Goal: Task Accomplishment & Management: Complete application form

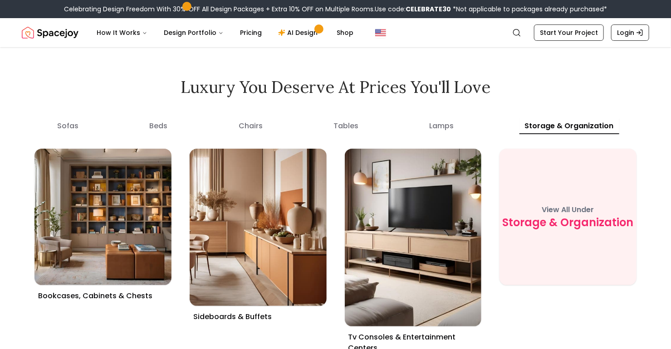
scroll to position [3301, 0]
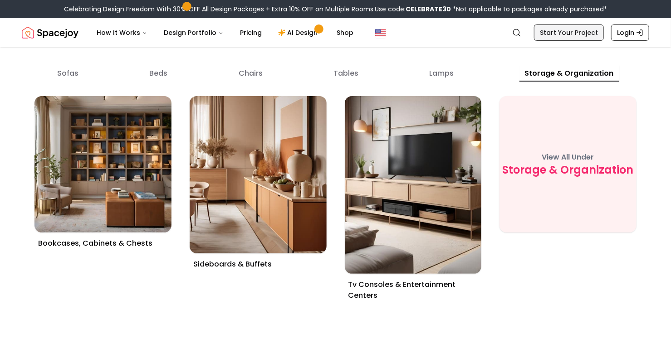
click at [551, 41] on link "Start Your Project" at bounding box center [569, 33] width 70 height 16
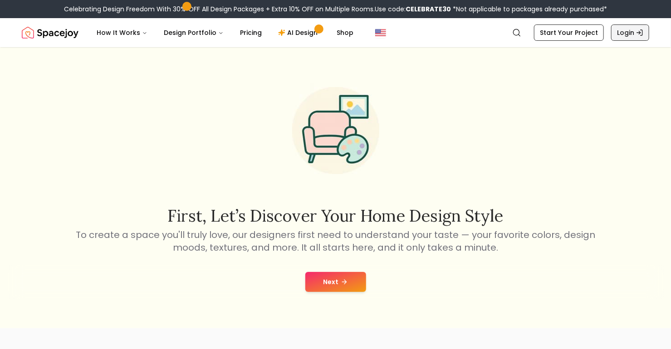
click at [622, 41] on link "Login" at bounding box center [630, 33] width 38 height 16
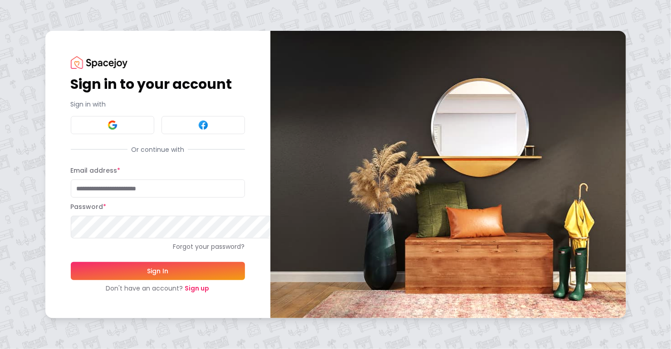
click at [210, 293] on link "Sign up" at bounding box center [197, 288] width 25 height 9
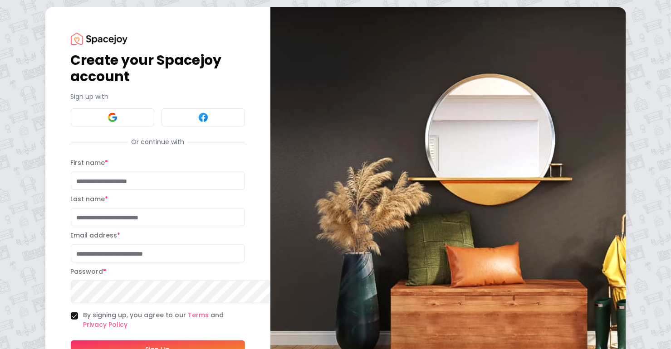
click at [148, 127] on button at bounding box center [113, 117] width 84 height 18
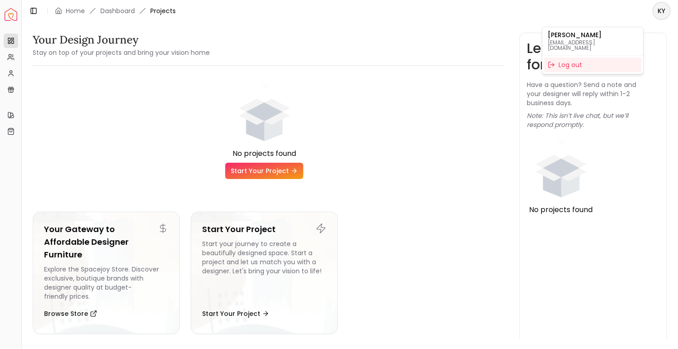
click at [656, 12] on html "Spacejoy Dashboard Overview Projects My Referrals My Profile Gift Card Balance …" at bounding box center [339, 174] width 678 height 349
click at [574, 42] on p "ksharper2402@gmail.com" at bounding box center [592, 45] width 90 height 11
click at [397, 174] on html "Spacejoy Dashboard Overview Projects My Referrals My Profile Gift Card Balance …" at bounding box center [339, 174] width 678 height 349
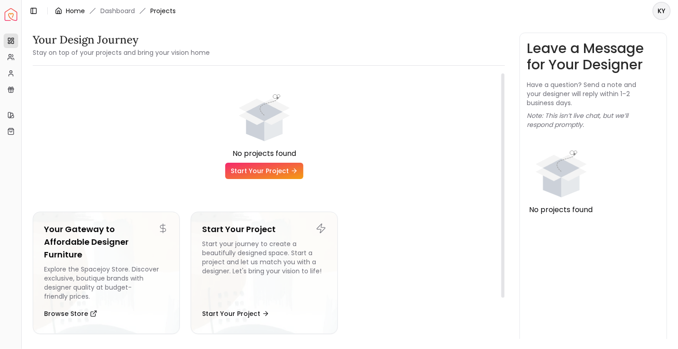
click at [85, 15] on link "Home" at bounding box center [75, 10] width 19 height 9
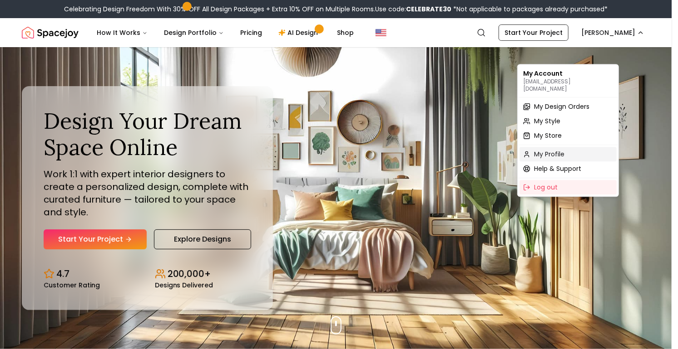
click at [557, 159] on span "My Profile" at bounding box center [549, 154] width 30 height 9
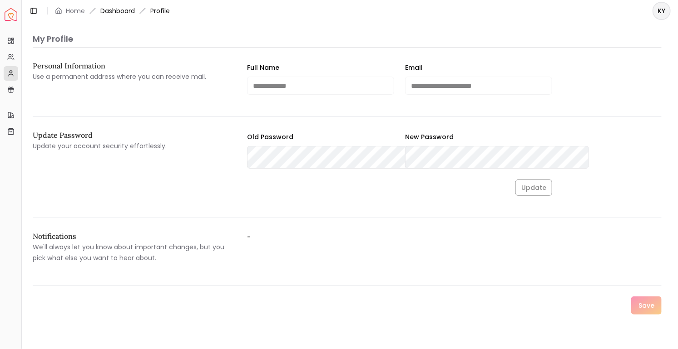
click at [135, 12] on link "Dashboard" at bounding box center [117, 10] width 34 height 9
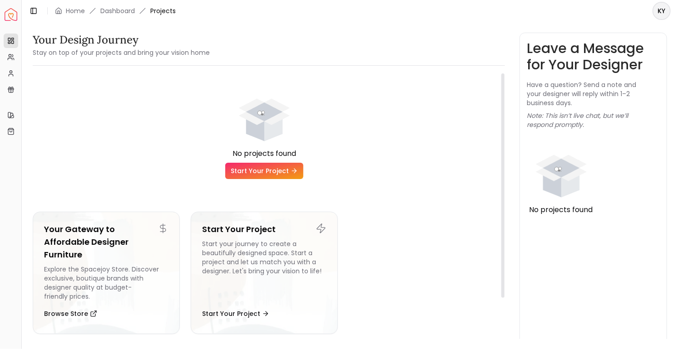
click at [283, 179] on link "Start Your Project" at bounding box center [264, 171] width 78 height 16
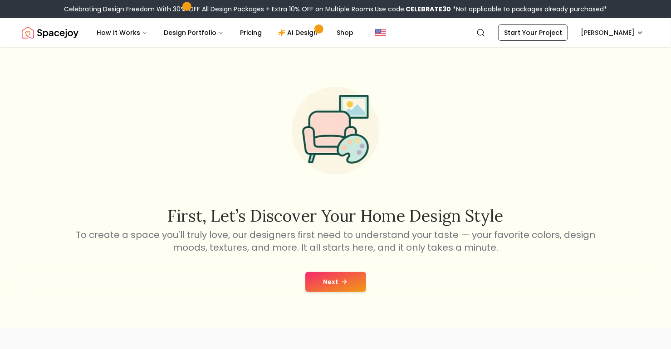
click at [338, 292] on button "Next" at bounding box center [335, 282] width 61 height 20
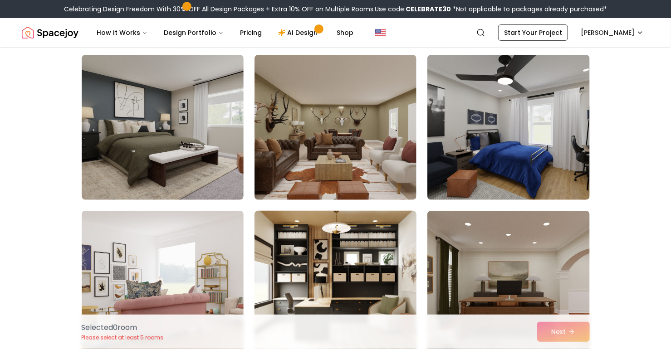
scroll to position [206, 0]
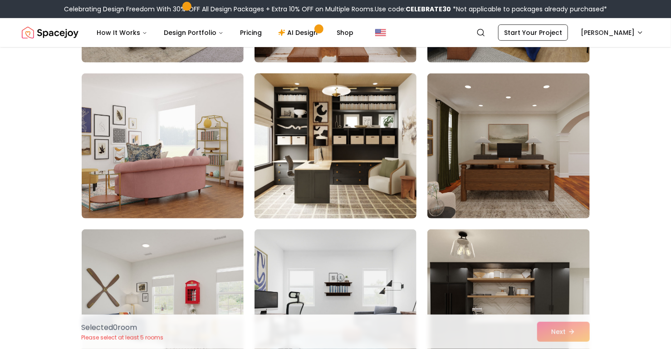
click at [319, 222] on img at bounding box center [336, 146] width 170 height 153
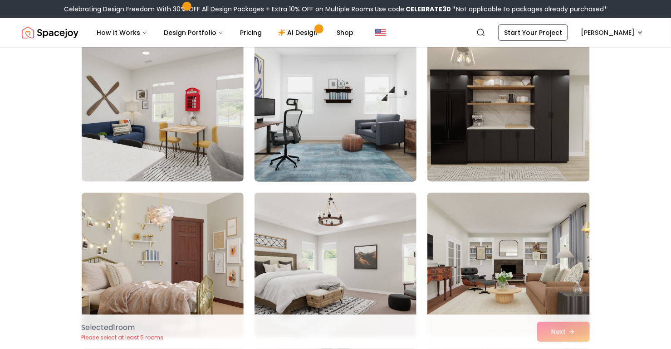
scroll to position [413, 0]
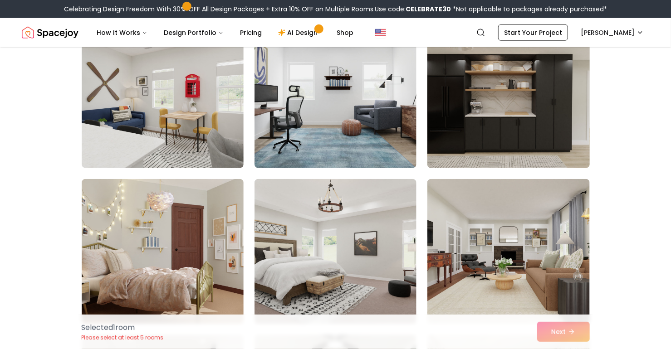
click at [508, 172] on img at bounding box center [508, 96] width 170 height 153
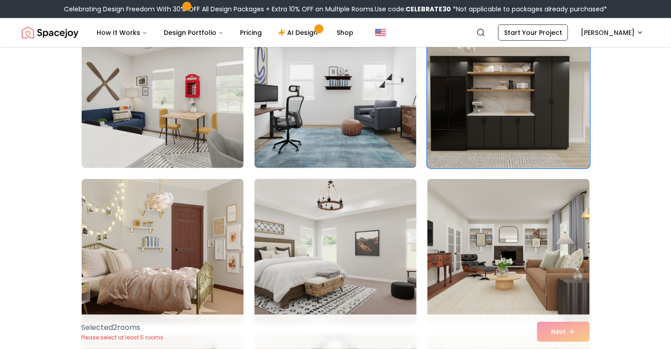
scroll to position [550, 0]
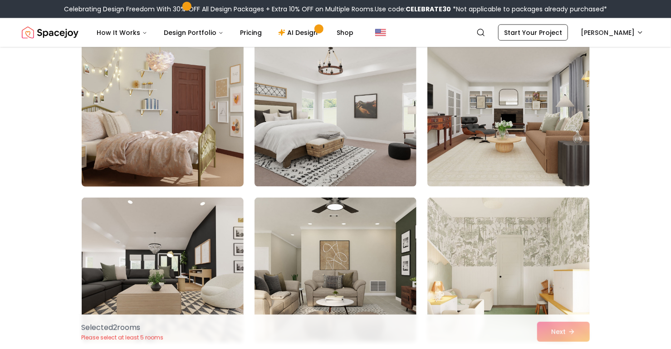
click at [180, 191] on img at bounding box center [163, 114] width 170 height 153
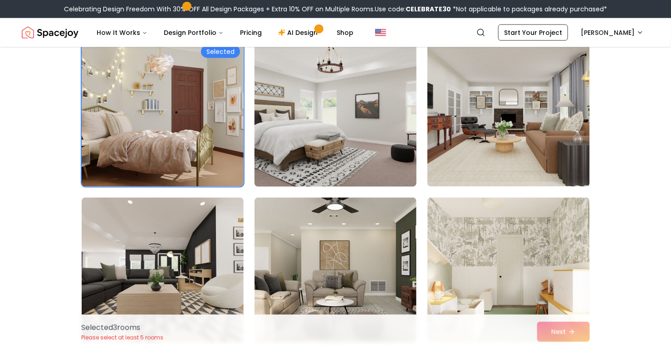
click at [301, 191] on img at bounding box center [336, 114] width 170 height 153
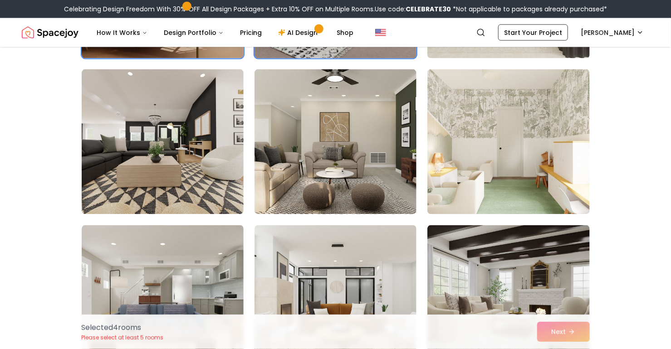
scroll to position [688, 0]
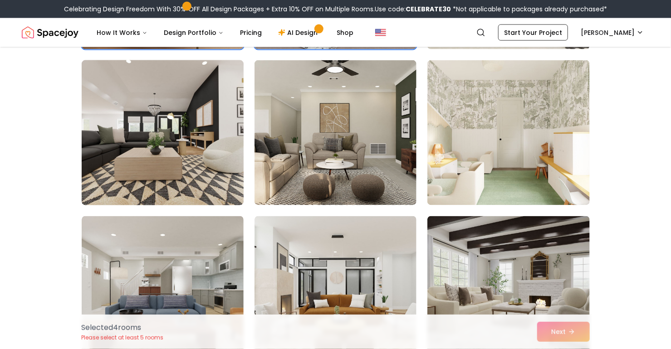
click at [78, 209] on img at bounding box center [163, 133] width 170 height 153
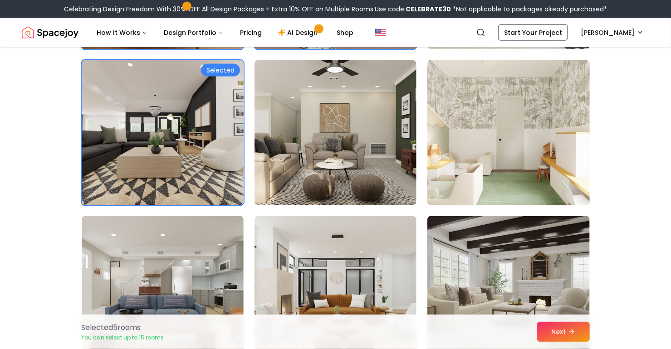
click at [557, 187] on img at bounding box center [508, 133] width 170 height 153
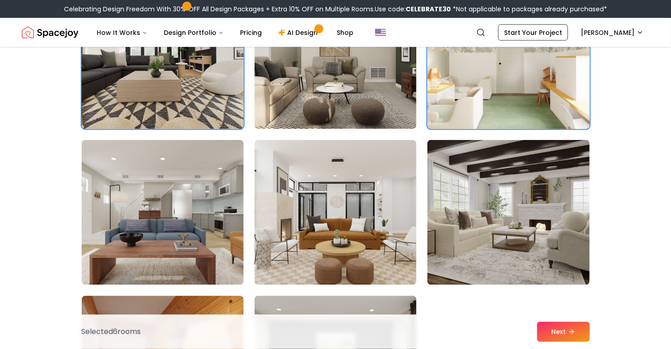
scroll to position [825, 0]
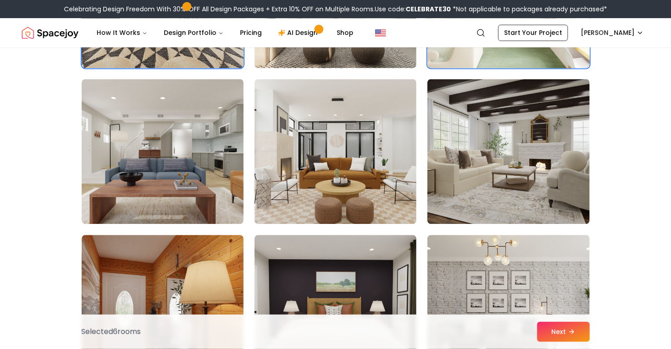
click at [557, 187] on img at bounding box center [509, 151] width 162 height 145
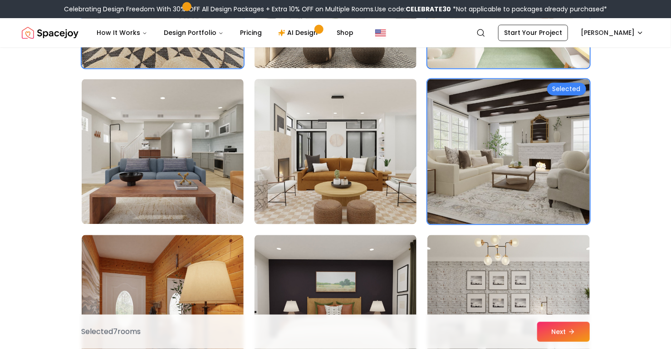
click at [325, 194] on img at bounding box center [336, 151] width 170 height 153
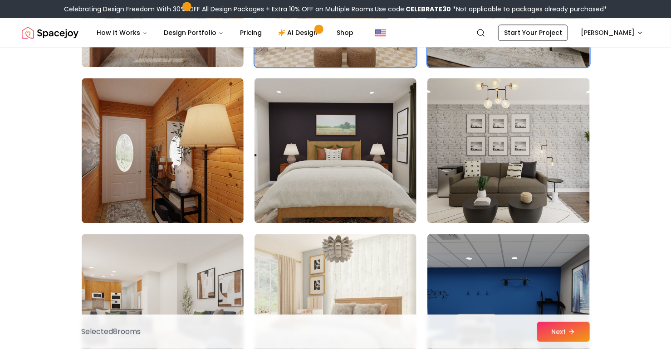
scroll to position [1031, 0]
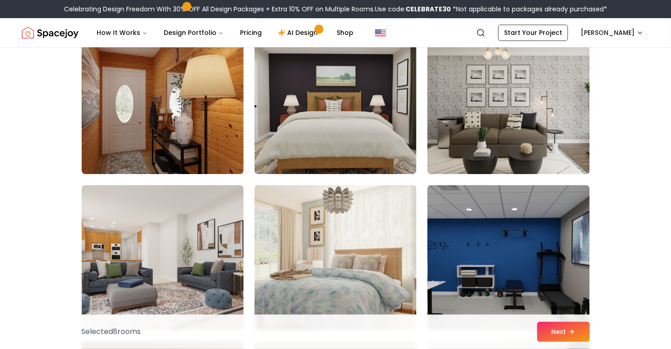
click at [325, 174] on img at bounding box center [336, 101] width 162 height 145
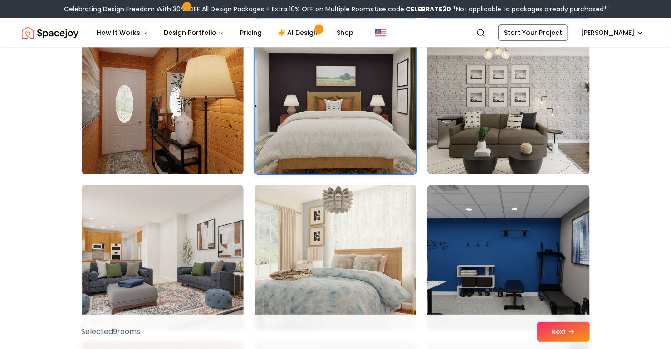
scroll to position [1169, 0]
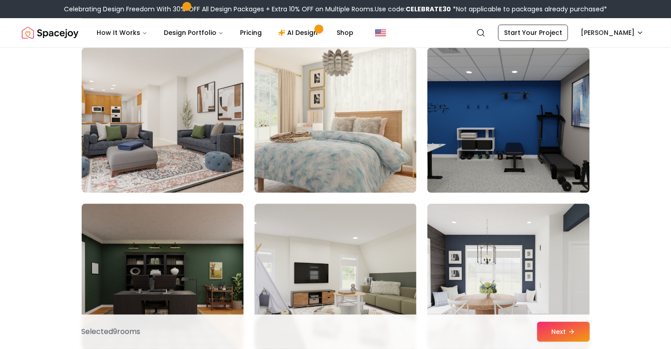
click at [325, 193] on img at bounding box center [336, 120] width 162 height 145
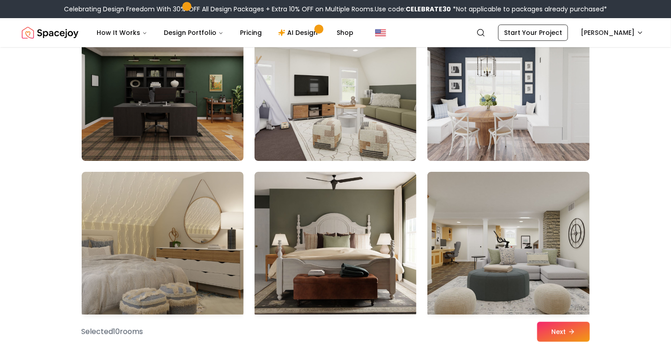
scroll to position [1375, 0]
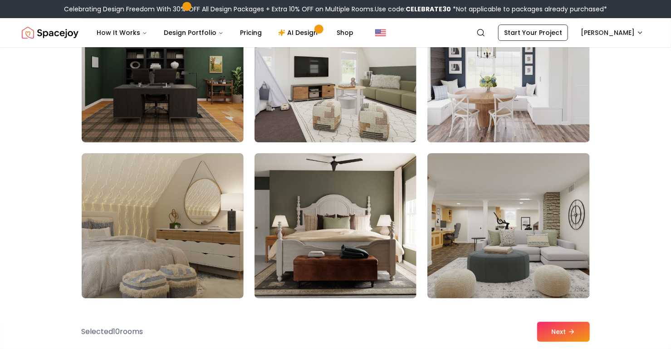
click at [325, 143] on img at bounding box center [336, 69] width 162 height 145
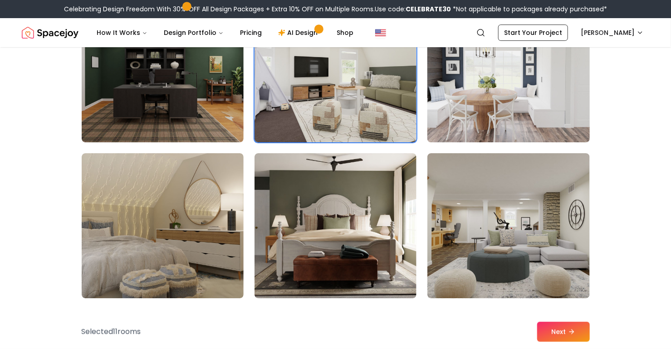
click at [543, 146] on img at bounding box center [508, 70] width 170 height 153
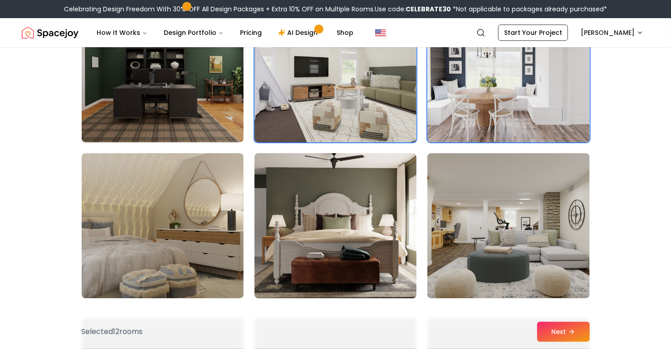
scroll to position [1513, 0]
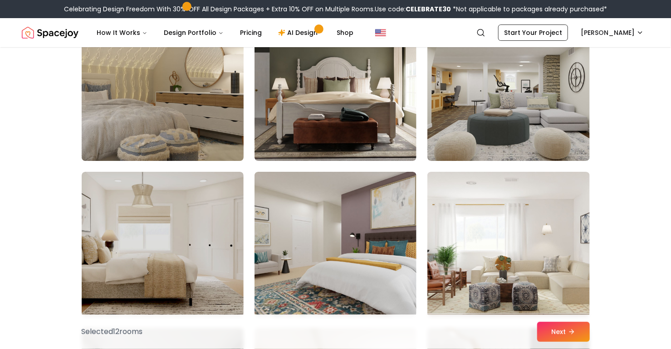
click at [152, 165] on img at bounding box center [163, 88] width 170 height 153
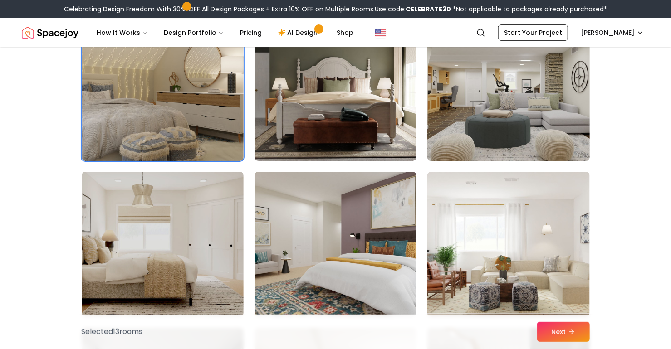
click at [549, 165] on img at bounding box center [508, 88] width 170 height 153
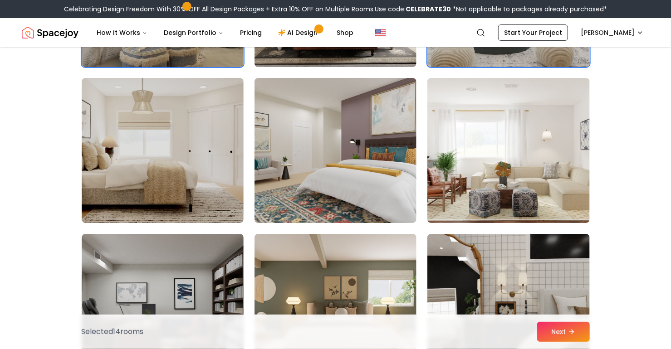
scroll to position [1650, 0]
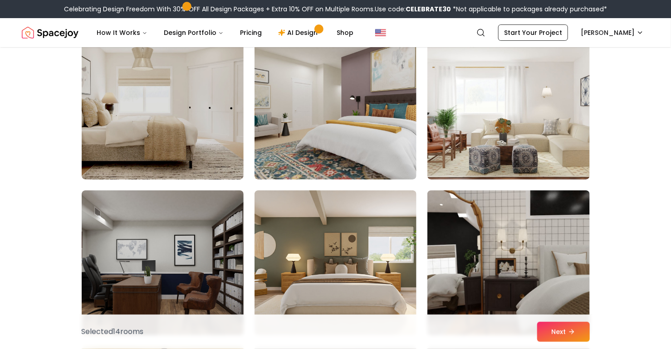
click at [542, 168] on img at bounding box center [509, 106] width 162 height 145
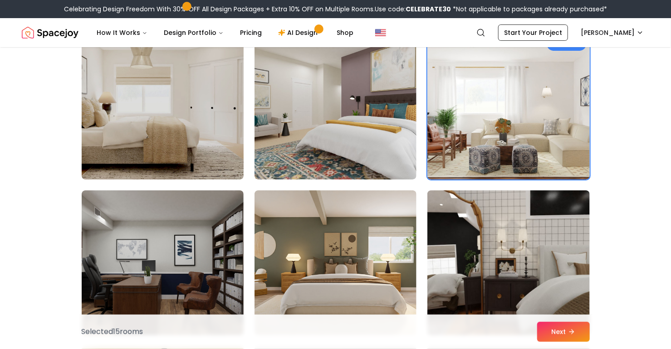
click at [142, 167] on img at bounding box center [163, 107] width 170 height 153
click at [143, 167] on img at bounding box center [163, 107] width 170 height 153
click at [175, 183] on img at bounding box center [163, 107] width 170 height 153
click at [80, 183] on img at bounding box center [163, 107] width 170 height 153
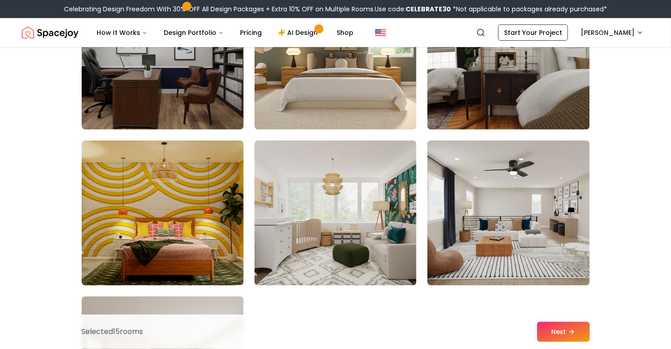
scroll to position [1856, 0]
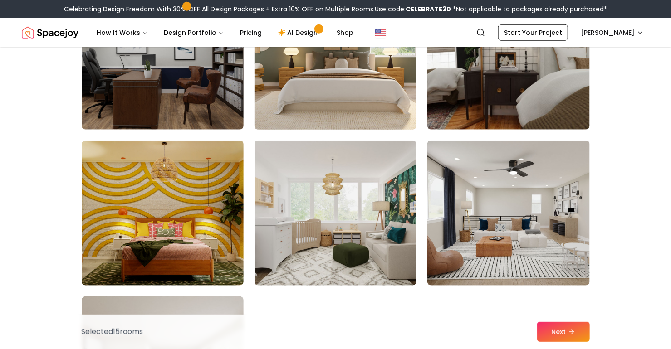
click at [335, 133] on img at bounding box center [336, 57] width 170 height 153
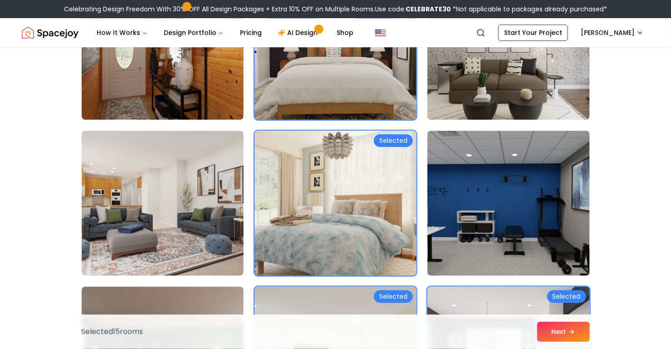
scroll to position [1031, 0]
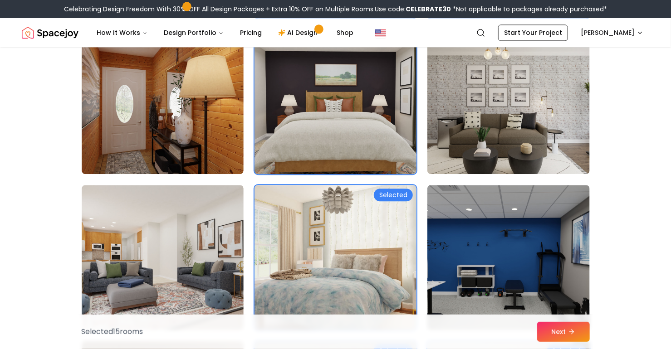
click at [321, 141] on img at bounding box center [336, 101] width 170 height 153
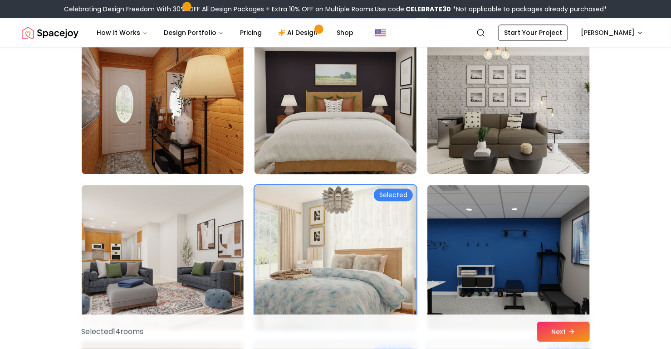
scroll to position [894, 0]
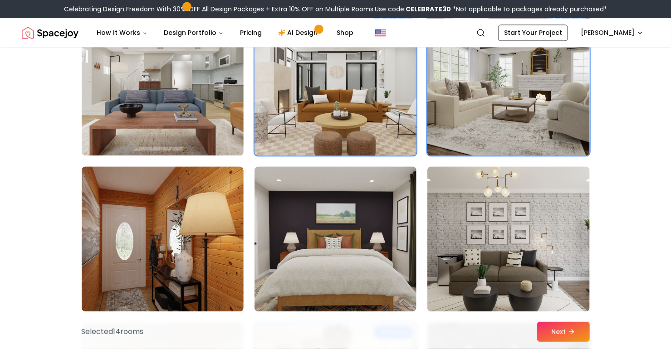
click at [321, 141] on img at bounding box center [336, 83] width 170 height 153
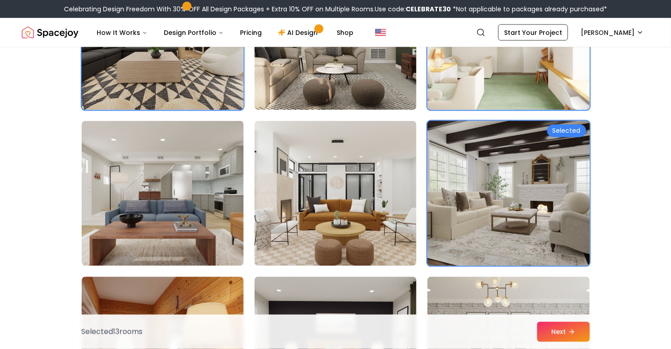
scroll to position [756, 0]
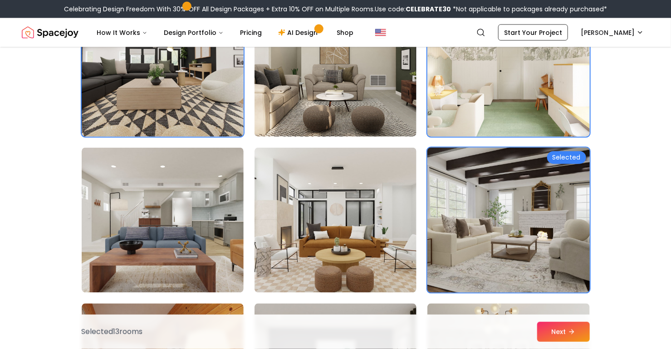
click at [566, 266] on img at bounding box center [508, 220] width 170 height 153
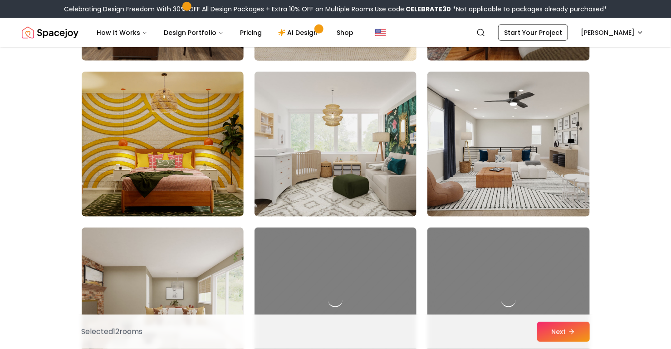
scroll to position [1856, 0]
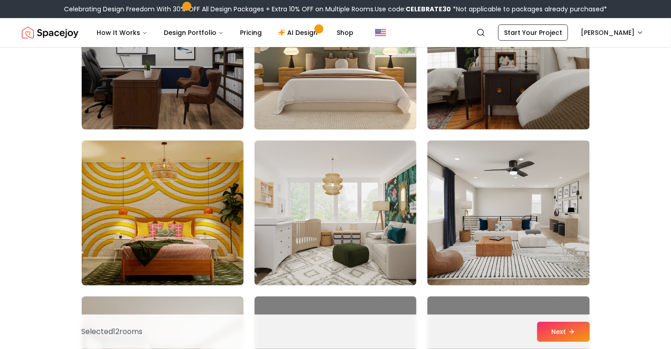
click at [319, 133] on img at bounding box center [336, 57] width 170 height 153
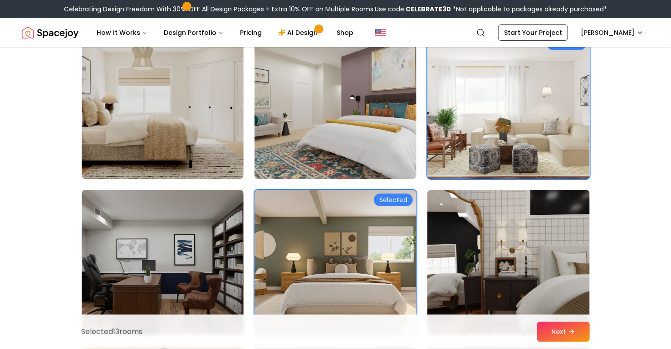
scroll to position [1650, 0]
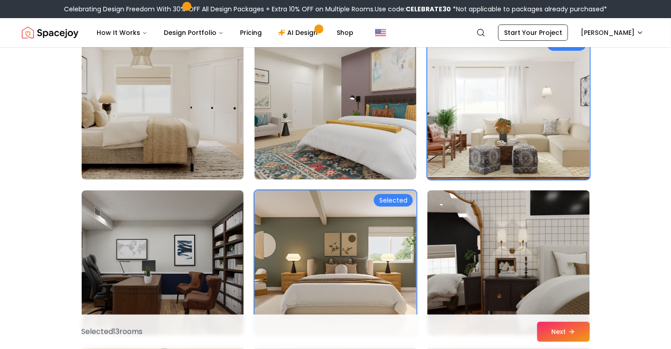
click at [137, 165] on img at bounding box center [163, 107] width 170 height 153
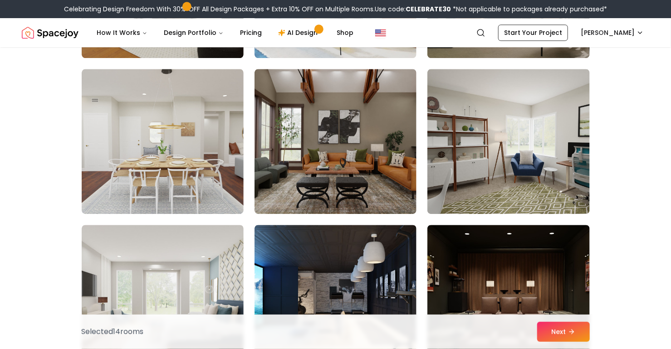
scroll to position [2751, 0]
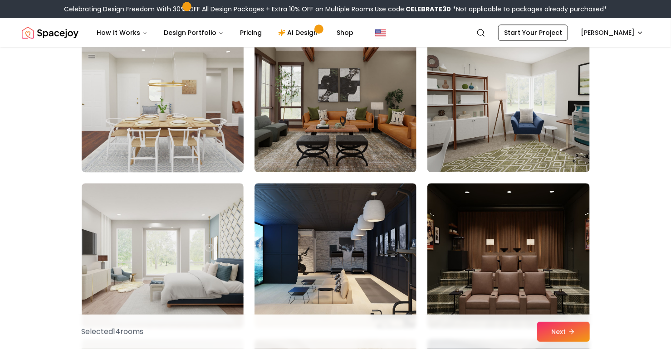
click at [151, 171] on img at bounding box center [163, 100] width 170 height 153
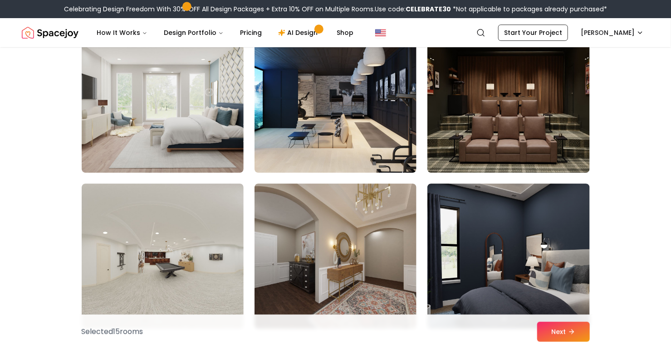
scroll to position [2957, 0]
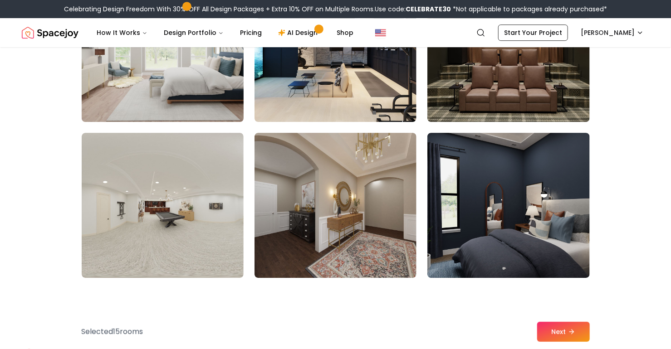
click at [126, 126] on img at bounding box center [163, 49] width 170 height 153
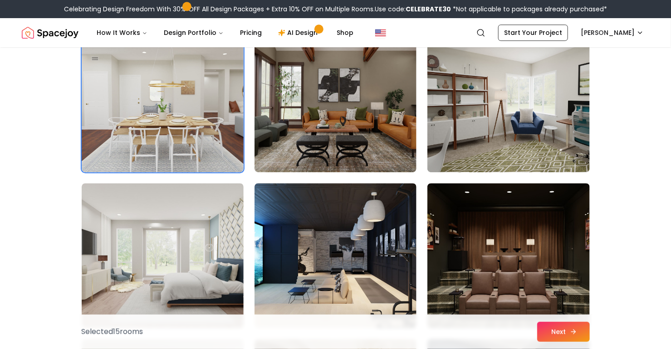
click at [590, 336] on button "Next" at bounding box center [563, 332] width 53 height 20
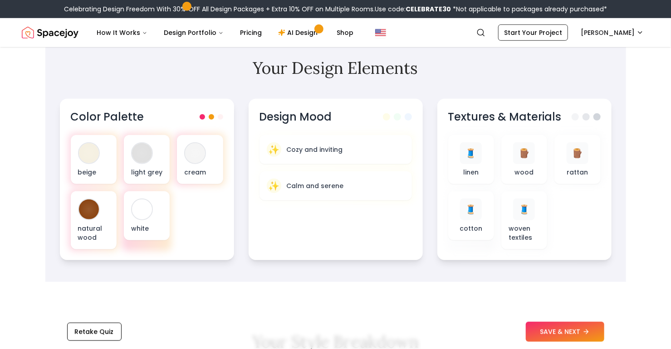
scroll to position [481, 0]
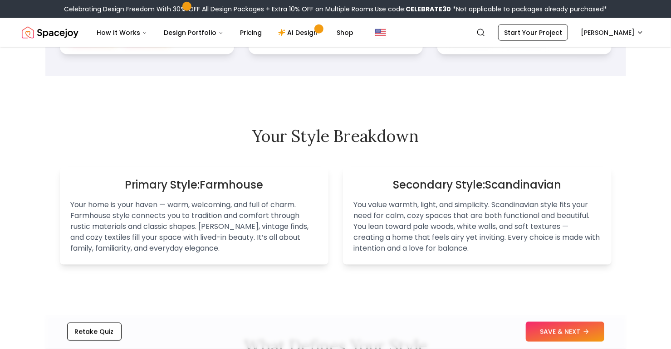
click at [581, 331] on button "SAVE & NEXT" at bounding box center [565, 332] width 79 height 20
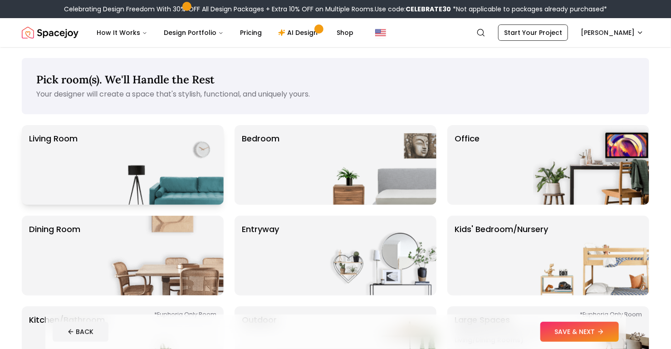
click at [184, 205] on img at bounding box center [166, 165] width 116 height 80
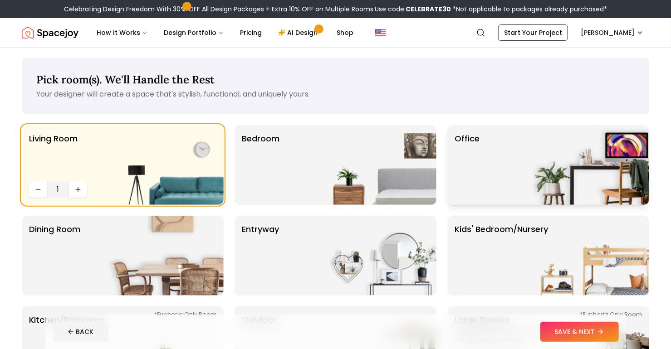
click at [533, 205] on img at bounding box center [591, 165] width 116 height 80
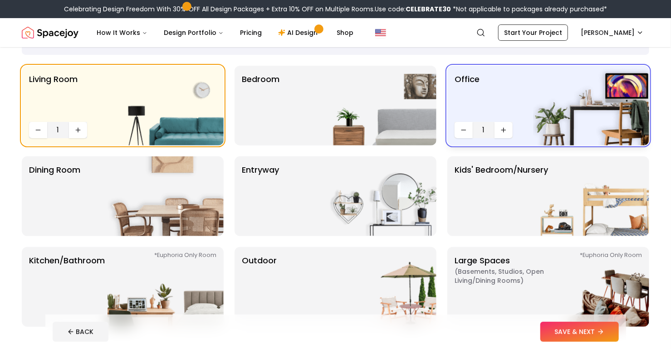
scroll to position [69, 0]
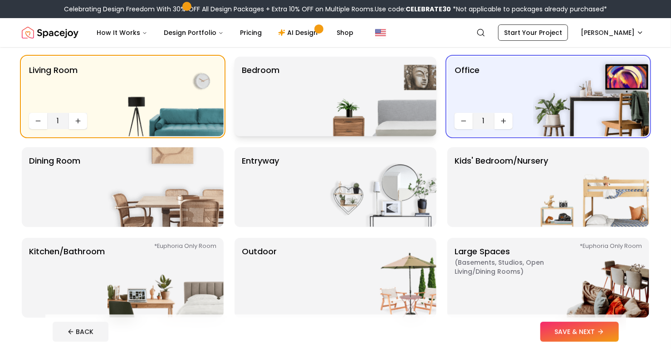
click at [397, 137] on img at bounding box center [378, 97] width 116 height 80
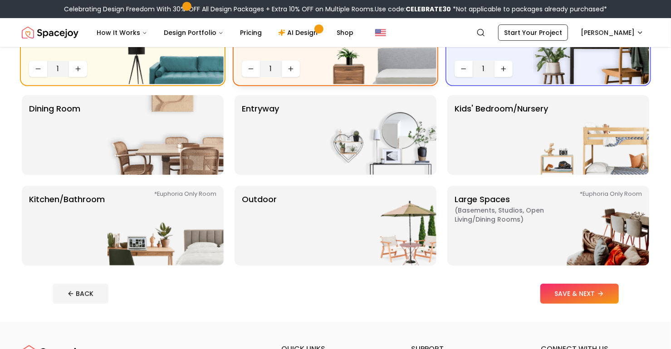
scroll to position [138, 0]
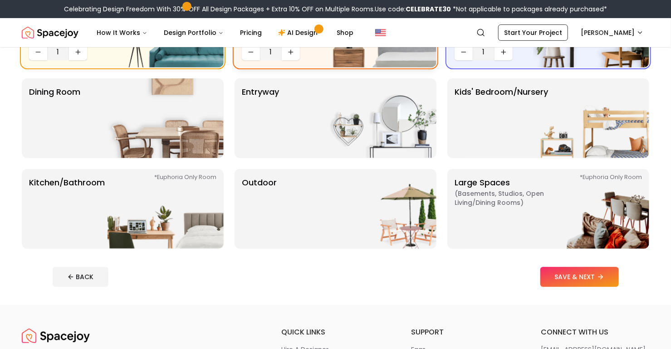
click at [397, 158] on img at bounding box center [378, 119] width 116 height 80
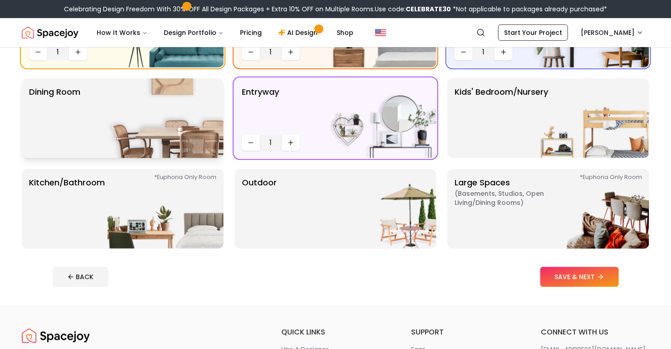
click at [196, 158] on img at bounding box center [166, 119] width 116 height 80
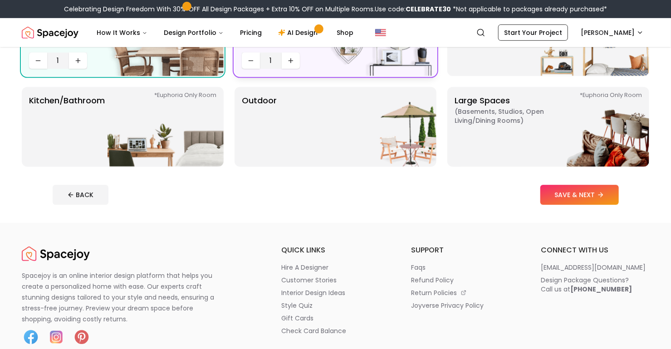
scroll to position [275, 0]
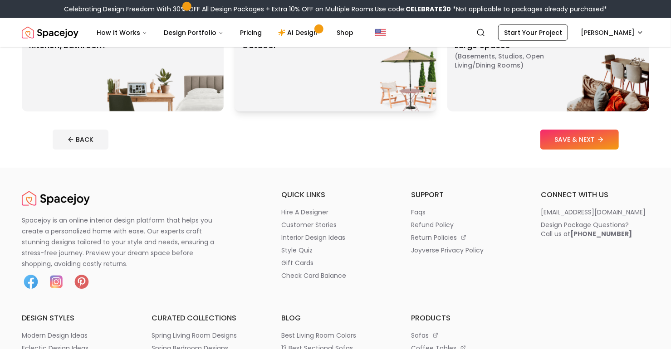
click at [378, 112] on img at bounding box center [378, 72] width 116 height 80
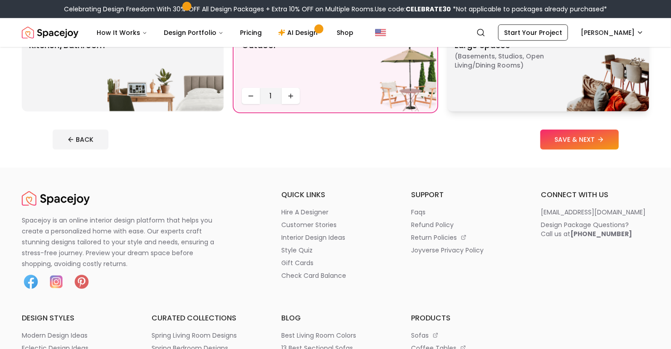
click at [497, 104] on p "Large Spaces ( Basements, Studios, Open living/dining rooms ) *Euphoria Only Ro…" at bounding box center [511, 71] width 113 height 65
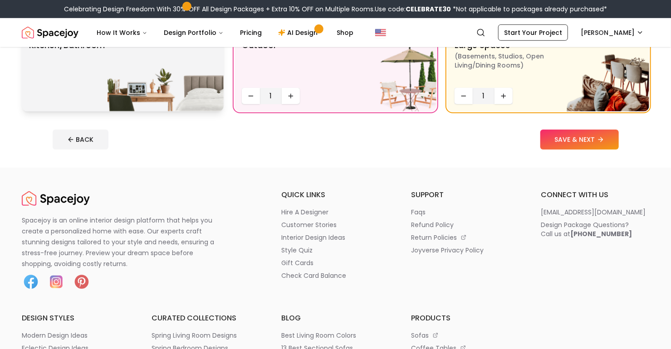
click at [192, 112] on img at bounding box center [166, 72] width 116 height 80
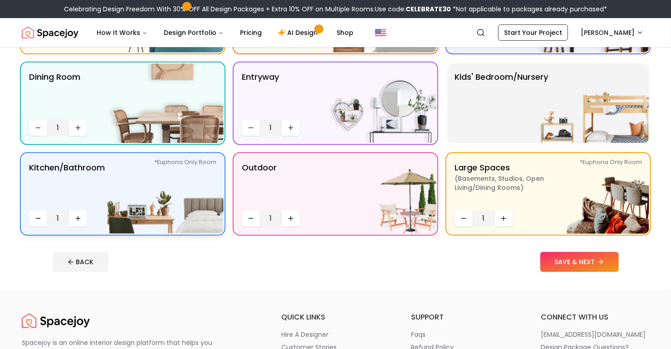
scroll to position [138, 0]
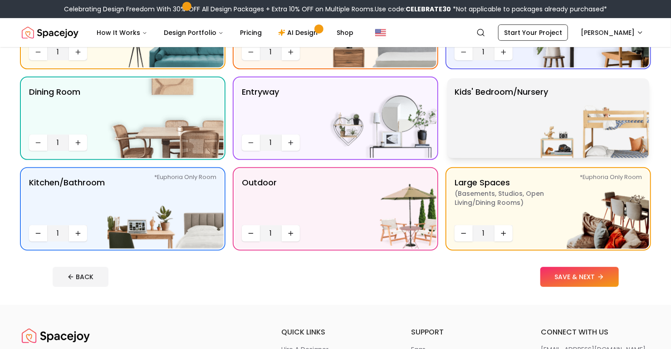
click at [533, 158] on img at bounding box center [591, 119] width 116 height 80
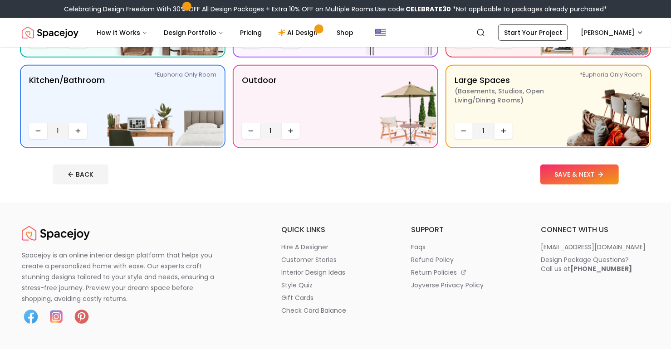
scroll to position [344, 0]
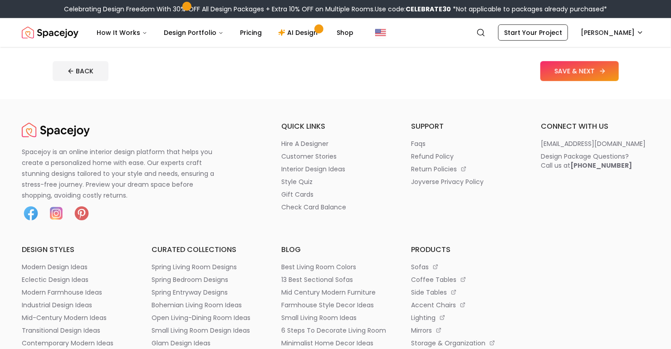
click at [555, 81] on button "SAVE & NEXT" at bounding box center [580, 71] width 79 height 20
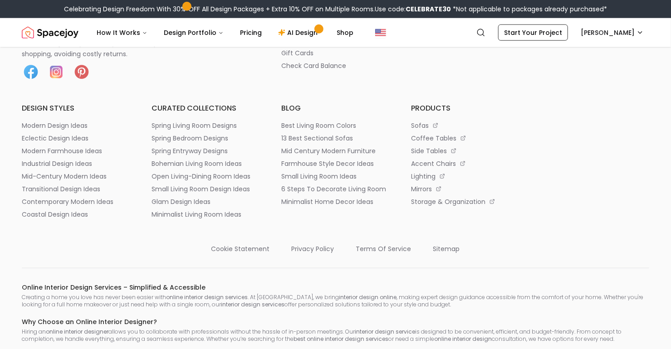
scroll to position [481, 0]
